Goal: Check status

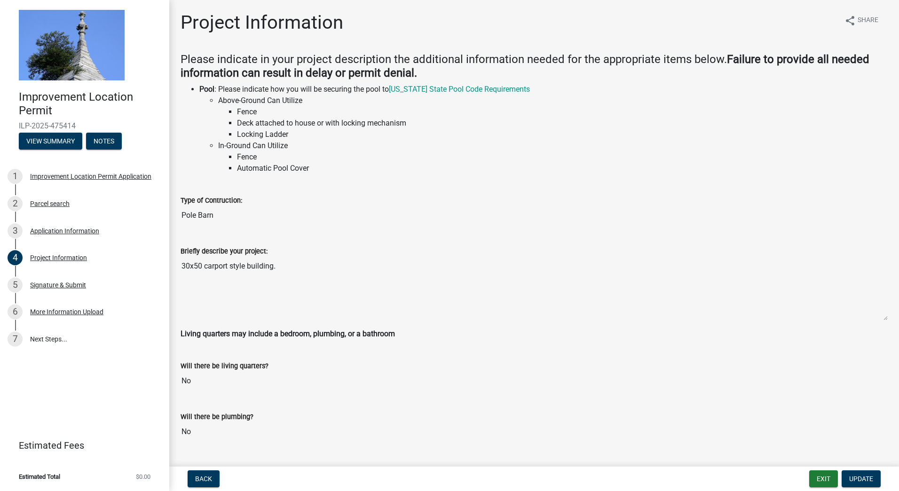
scroll to position [1258, 0]
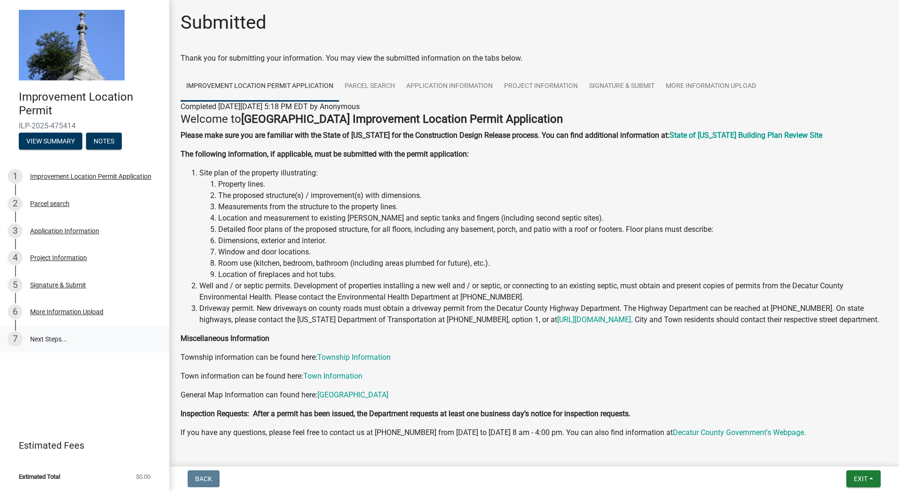
click at [39, 338] on link "7 Next Steps..." at bounding box center [84, 338] width 169 height 27
click at [700, 83] on link "More Information Upload" at bounding box center [711, 86] width 102 height 30
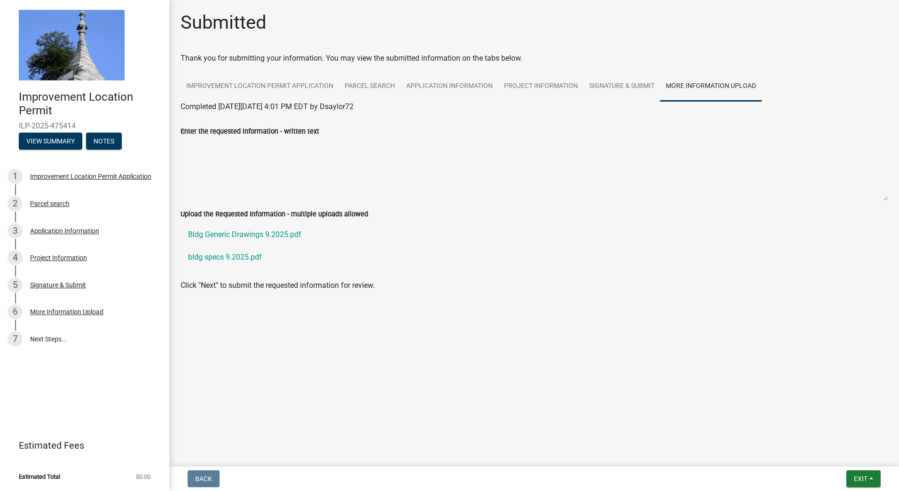
click at [217, 159] on textarea "Enter the requested information - written text" at bounding box center [534, 169] width 707 height 64
click at [188, 146] on textarea "Enter the requested information - written text" at bounding box center [534, 169] width 707 height 64
click at [854, 478] on span "Exit" at bounding box center [861, 479] width 14 height 8
click at [841, 447] on button "Save & Exit" at bounding box center [842, 454] width 75 height 23
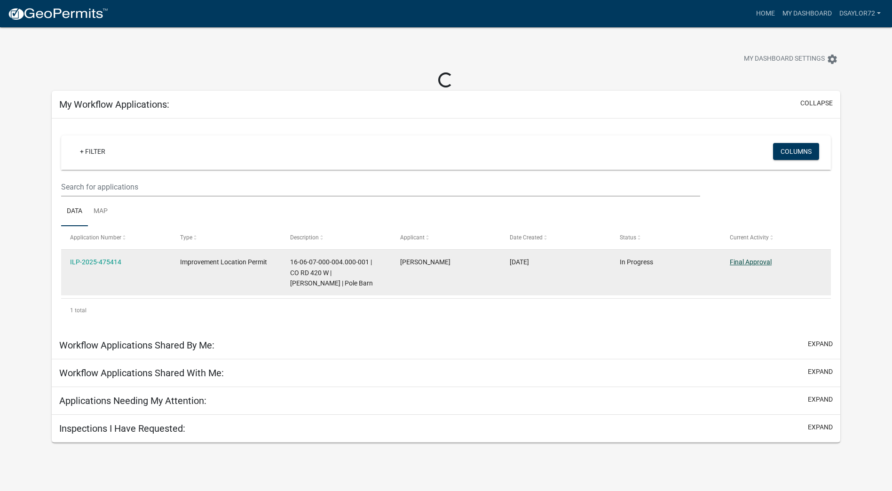
click at [739, 259] on link "Final Approval" at bounding box center [751, 262] width 42 height 8
